Goal: Task Accomplishment & Management: Understand process/instructions

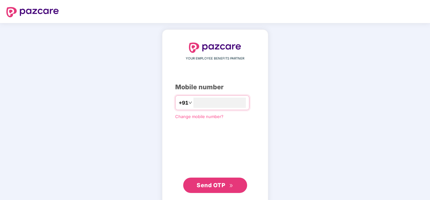
type input "**********"
click at [211, 183] on span "Send OTP" at bounding box center [210, 184] width 28 height 7
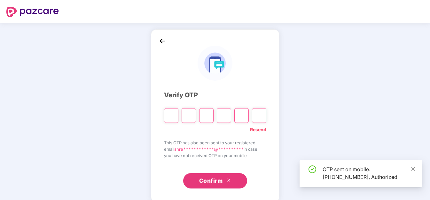
click at [173, 117] on input "Please enter verification code. Digit 1" at bounding box center [171, 115] width 14 height 15
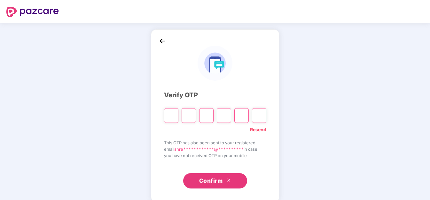
type input "*"
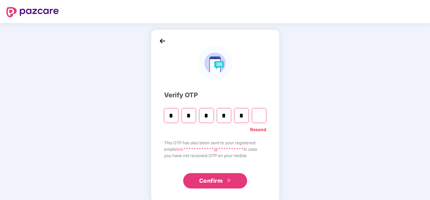
type input "*"
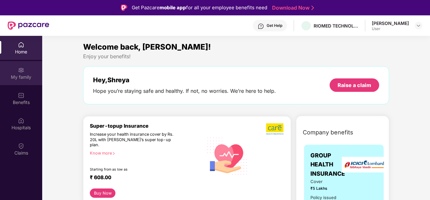
click at [23, 73] on img at bounding box center [21, 70] width 6 height 6
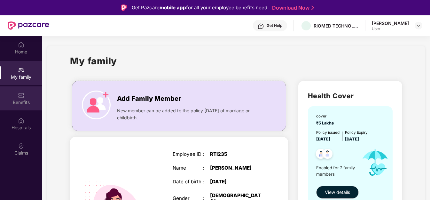
click at [23, 96] on img at bounding box center [21, 95] width 6 height 6
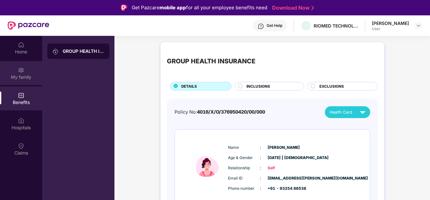
click at [25, 66] on div "My family" at bounding box center [21, 73] width 42 height 24
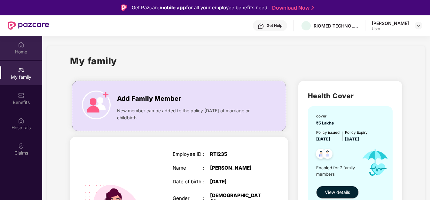
click at [23, 54] on div "Home" at bounding box center [21, 52] width 42 height 6
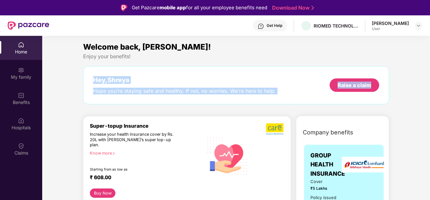
drag, startPoint x: 429, startPoint y: 53, endPoint x: 430, endPoint y: 76, distance: 23.0
click at [429, 76] on html "Get Pazcare mobile app for all your employee benefits need Download Now Get Hel…" at bounding box center [215, 100] width 430 height 200
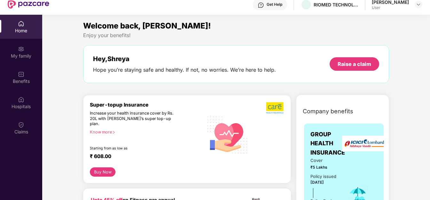
scroll to position [36, 0]
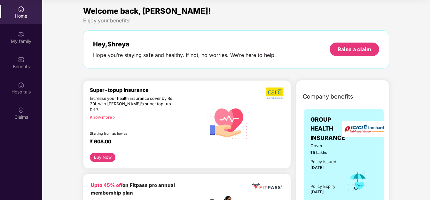
drag, startPoint x: 428, startPoint y: 27, endPoint x: 432, endPoint y: 57, distance: 29.6
click at [429, 57] on html "Get Pazcare mobile app for all your employee benefits need Download Now Get Hel…" at bounding box center [215, 64] width 430 height 200
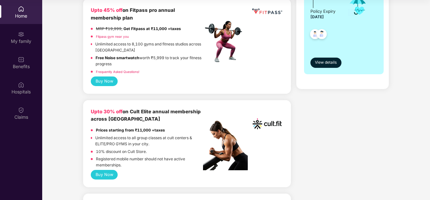
click at [429, 40] on html "Get Pazcare mobile app for all your employee benefits need Download Now Get Hel…" at bounding box center [215, 64] width 430 height 200
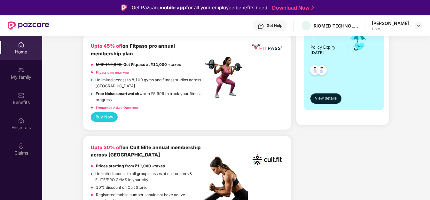
click at [387, 94] on div "GROUP HEALTH INSURANCE Cover ₹5 Lakhs Policy issued [DATE] Policy Expiry [DATE]…" at bounding box center [344, 42] width 90 height 152
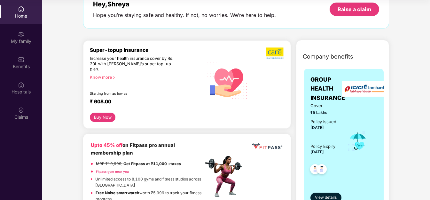
scroll to position [6, 0]
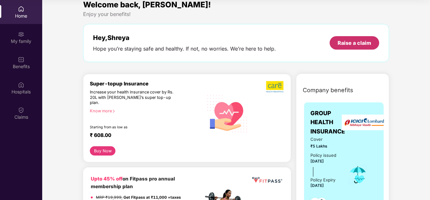
click at [345, 42] on div "Raise a claim" at bounding box center [354, 42] width 34 height 7
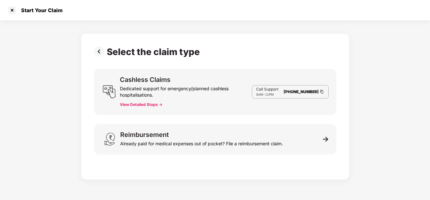
click at [143, 104] on button "View Detailed Steps ->" at bounding box center [141, 104] width 42 height 5
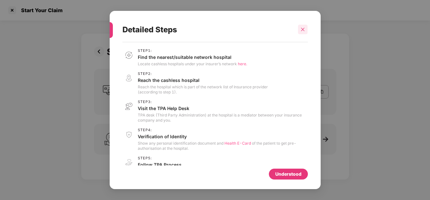
click at [300, 30] on icon "close" at bounding box center [302, 29] width 4 height 4
